Goal: Task Accomplishment & Management: Manage account settings

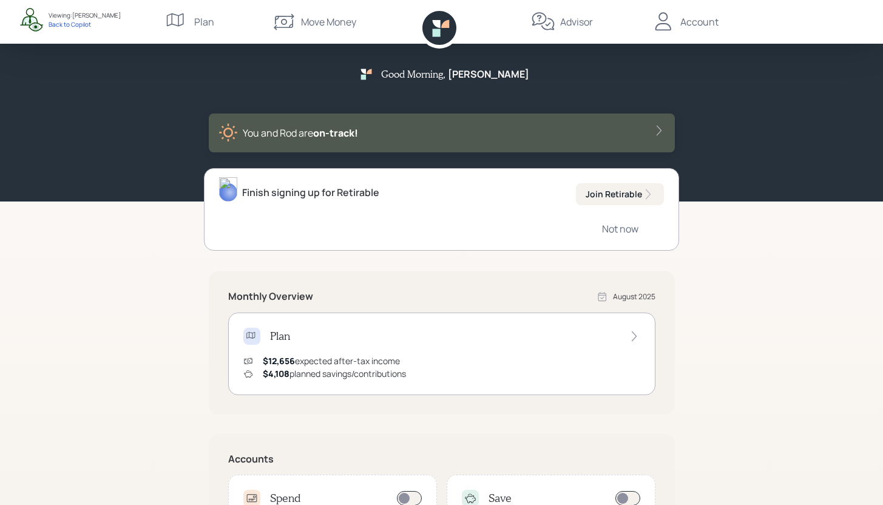
click at [689, 25] on div "Account" at bounding box center [699, 22] width 38 height 15
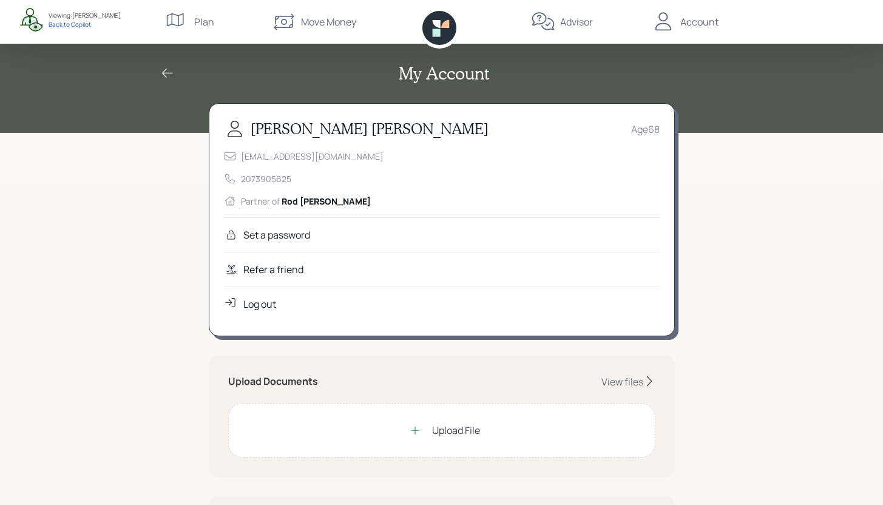
click at [364, 270] on div "Refer a friend" at bounding box center [442, 269] width 436 height 35
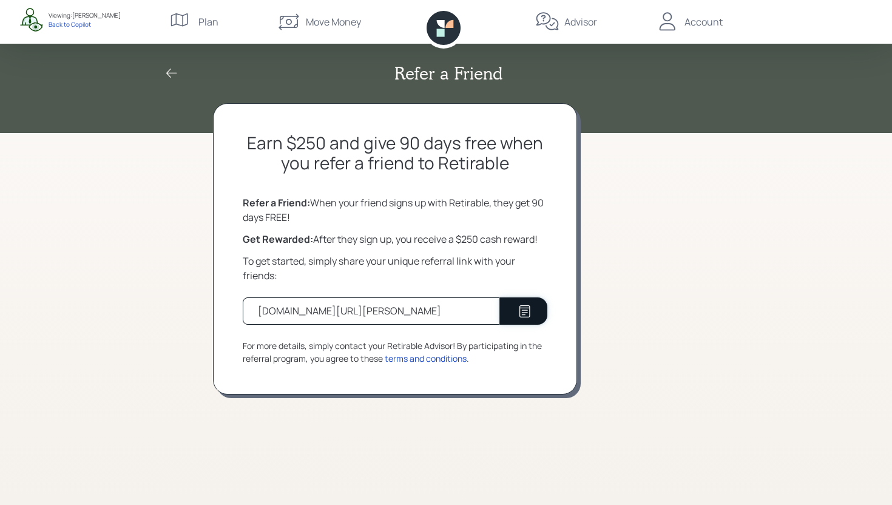
click at [522, 307] on icon at bounding box center [525, 311] width 15 height 15
